Goal: Task Accomplishment & Management: Manage account settings

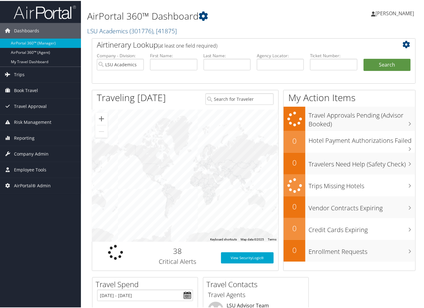
click at [88, 122] on div "Airtinerary Lookup (at least one field required) Company - Division: LSU Academ…" at bounding box center [253, 156] width 333 height 239
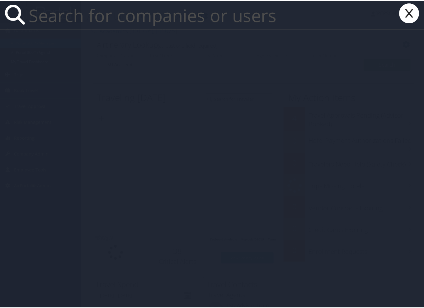
paste input "[PERSON_NAME][EMAIL_ADDRESS][DOMAIN_NAME]"
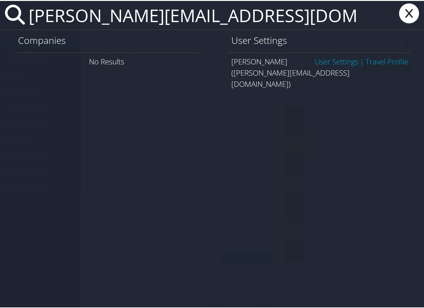
type input "[PERSON_NAME][EMAIL_ADDRESS][DOMAIN_NAME]"
click at [320, 60] on link "User Settings" at bounding box center [336, 60] width 44 height 10
